Goal: Task Accomplishment & Management: Use online tool/utility

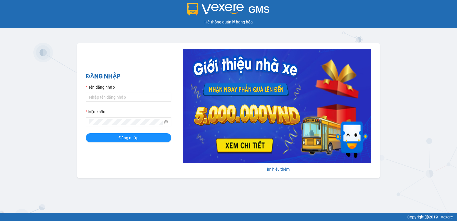
click at [123, 91] on div "Tên đăng nhập" at bounding box center [129, 88] width 86 height 9
click at [122, 92] on div "Tên đăng nhập" at bounding box center [129, 88] width 86 height 9
click at [125, 93] on input "Tên đăng nhập" at bounding box center [129, 97] width 86 height 9
type input "anhkiet.tuanhung"
click at [119, 118] on span at bounding box center [129, 121] width 86 height 9
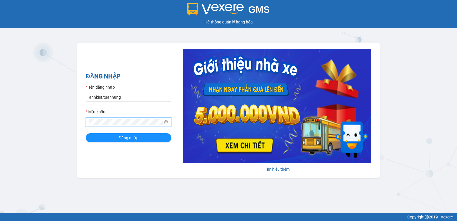
click at [86, 133] on button "Đăng nhập" at bounding box center [129, 137] width 86 height 9
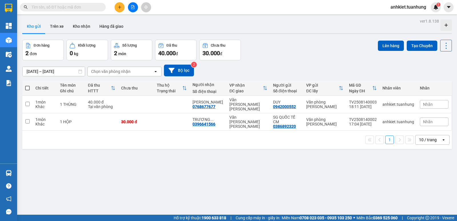
click at [303, 60] on div "12/08/2025 – 14/08/2025 Press the down arrow key to interact with the calendar …" at bounding box center [237, 70] width 430 height 20
click at [50, 6] on input "text" at bounding box center [64, 7] width 67 height 6
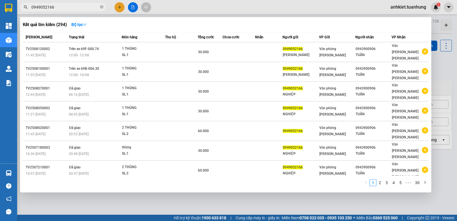
type input "0949052166"
